Goal: Transaction & Acquisition: Complete application form

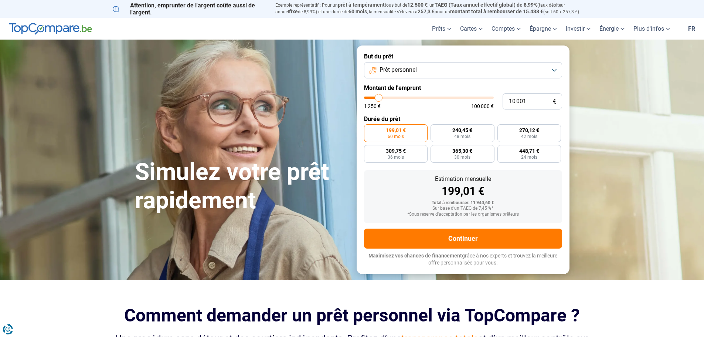
click at [403, 70] on span "Prêt personnel" at bounding box center [398, 70] width 37 height 8
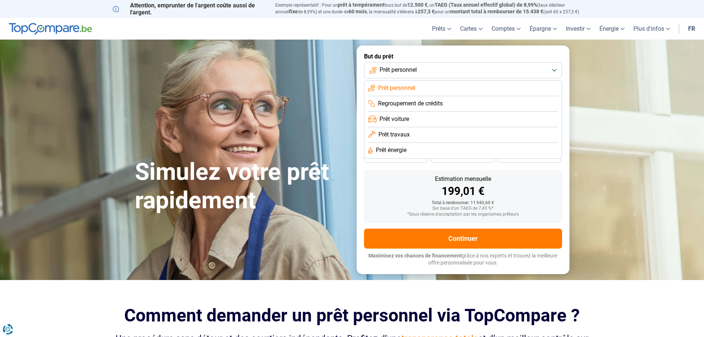
click at [403, 70] on span "Prêt personnel" at bounding box center [398, 70] width 37 height 8
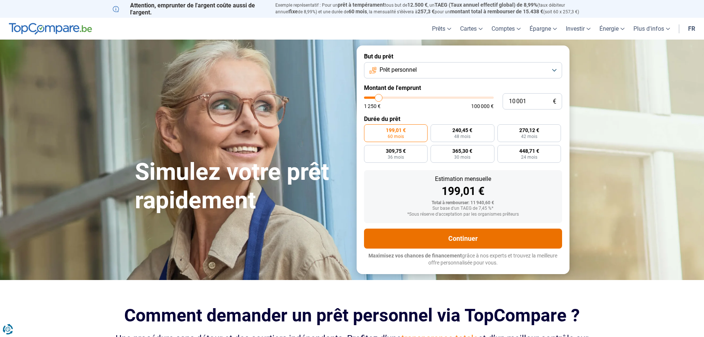
click at [456, 237] on button "Continuer" at bounding box center [463, 238] width 198 height 20
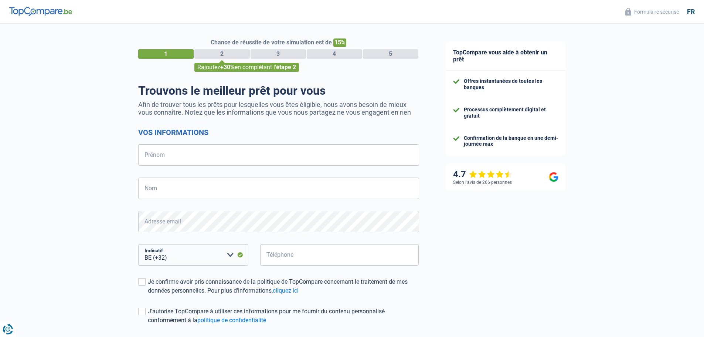
select select "32"
